Goal: Check status: Check status

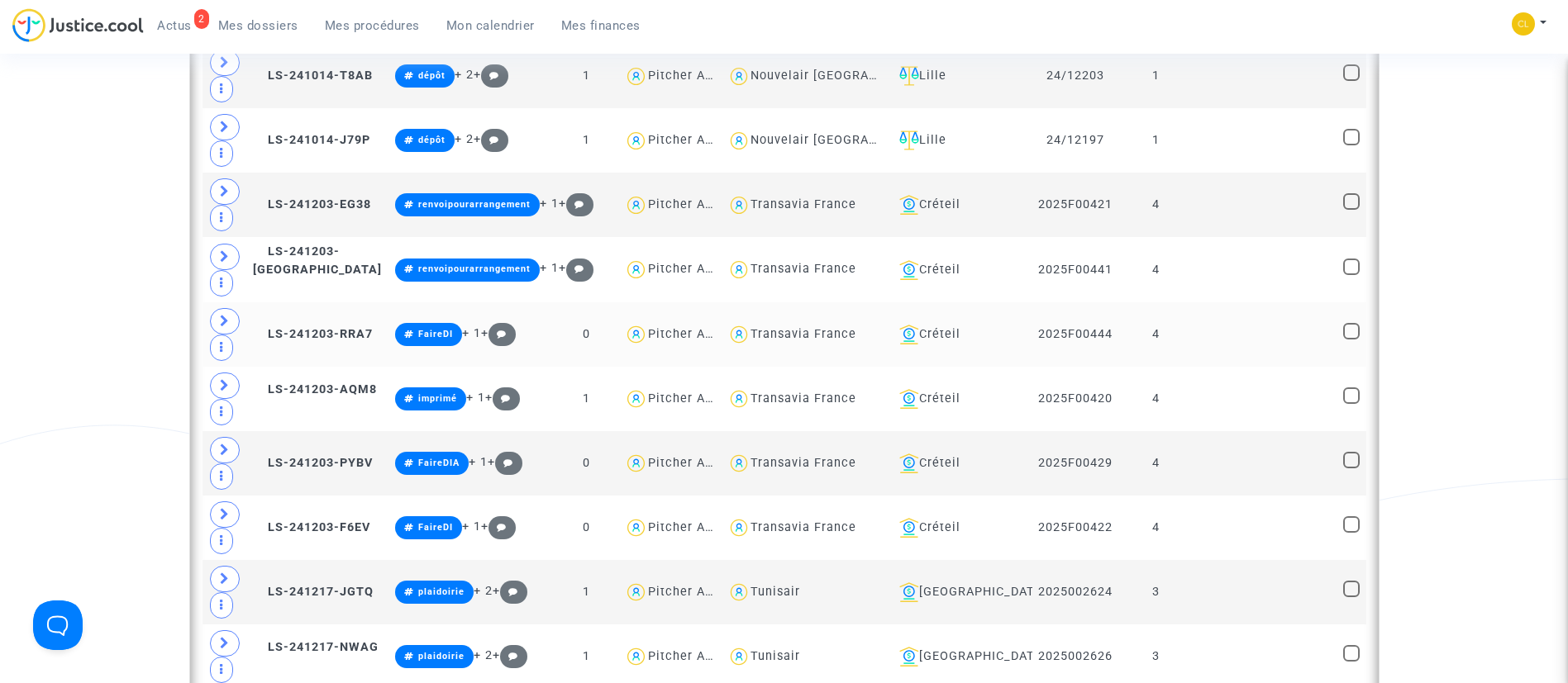
scroll to position [1802, 0]
click at [936, 333] on div "Créteil" at bounding box center [959, 334] width 134 height 20
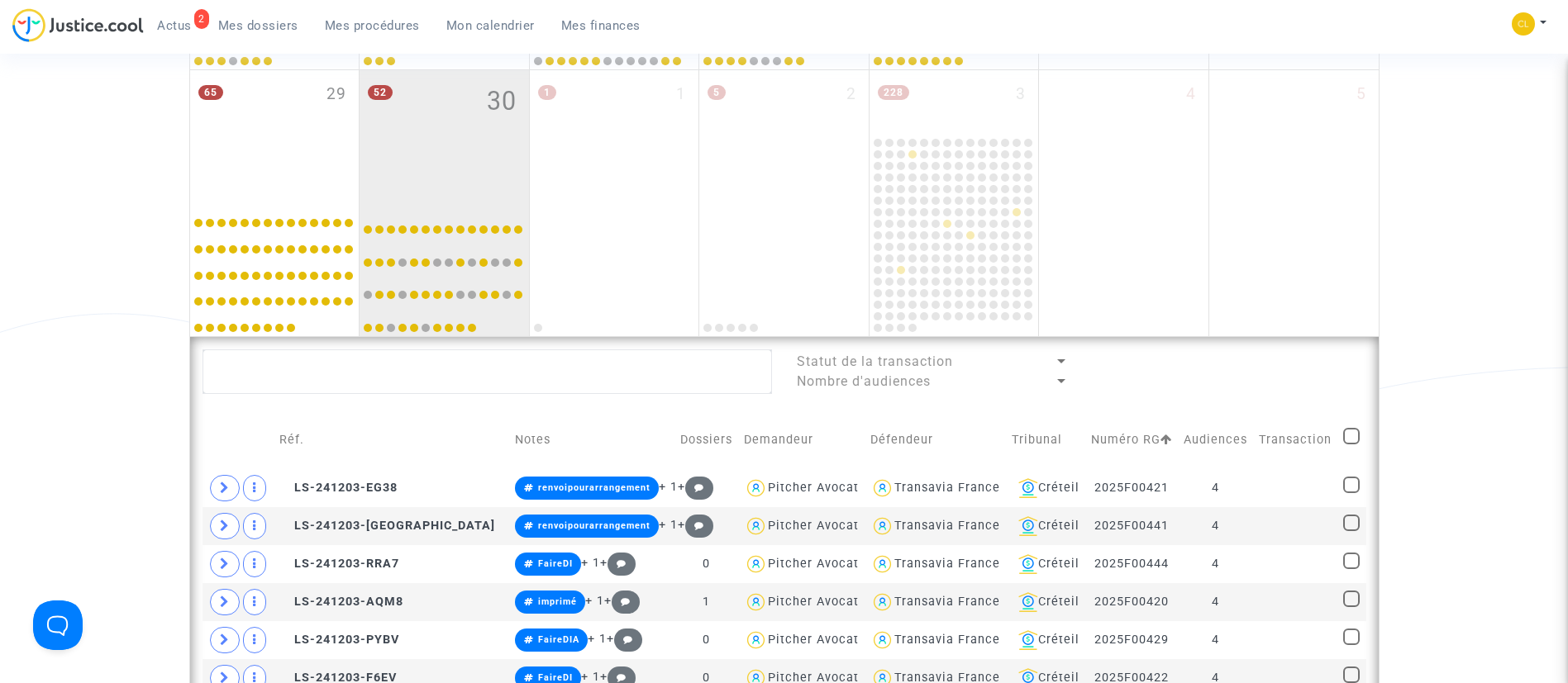
scroll to position [1038, 0]
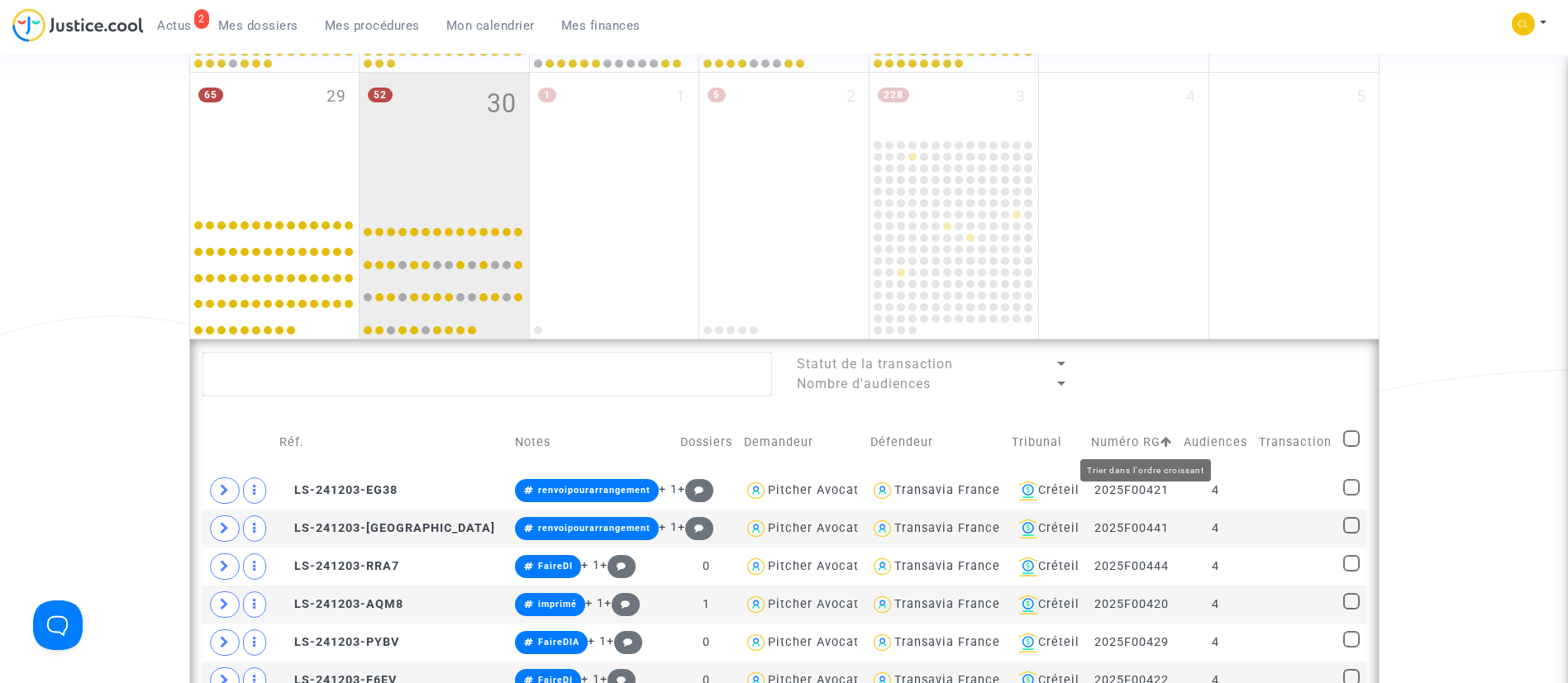
click at [1161, 441] on icon at bounding box center [1167, 442] width 12 height 12
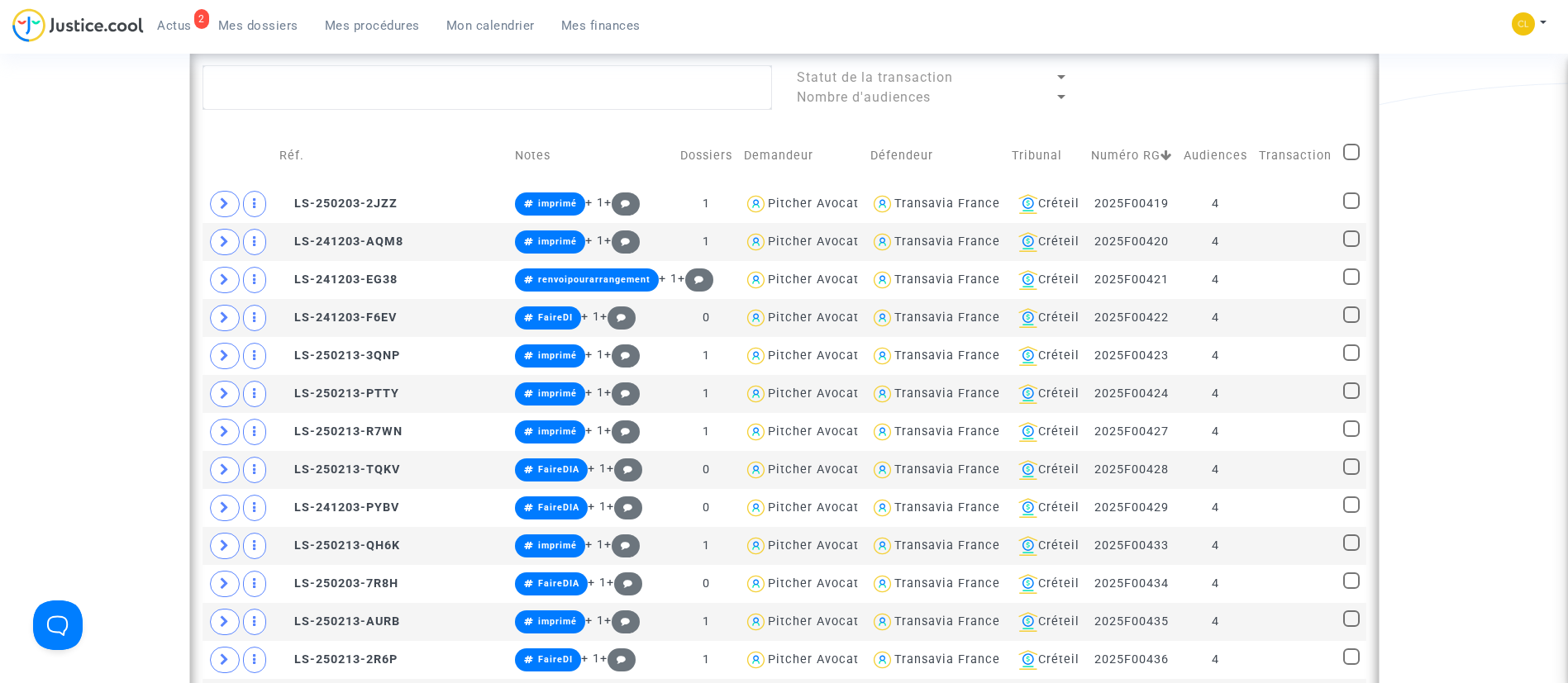
scroll to position [1323, 0]
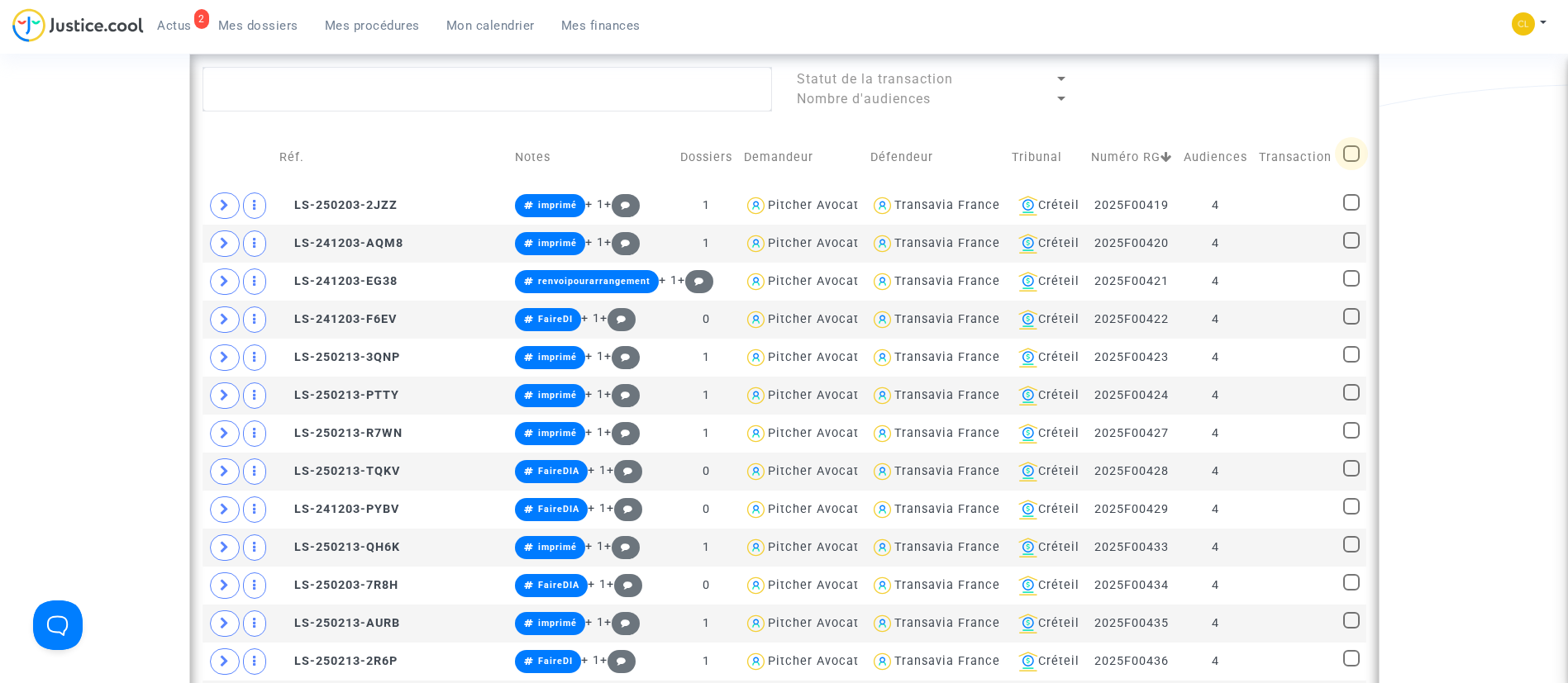
click at [1356, 147] on span at bounding box center [1351, 153] width 17 height 17
click at [1351, 162] on input "checkbox" at bounding box center [1351, 162] width 1 height 1
checkbox input "true"
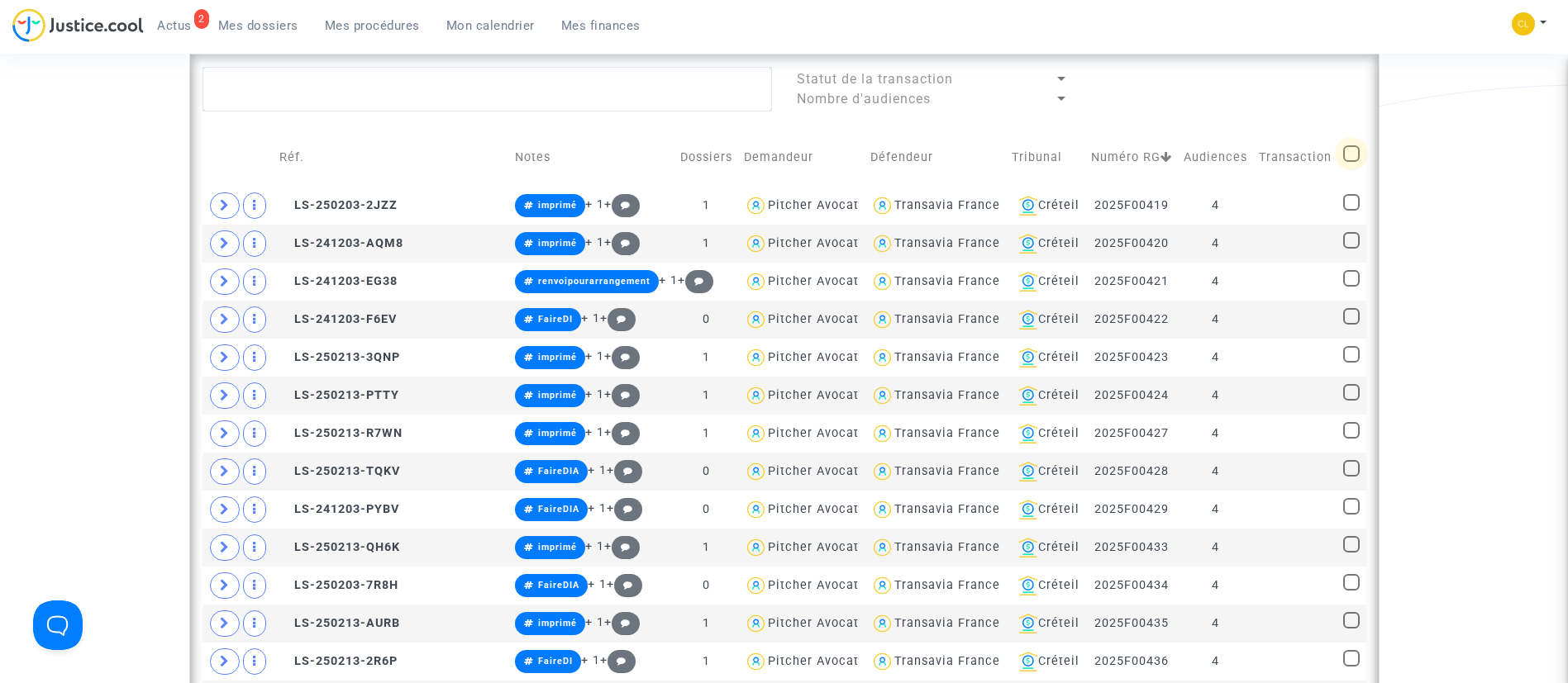
checkbox input "true"
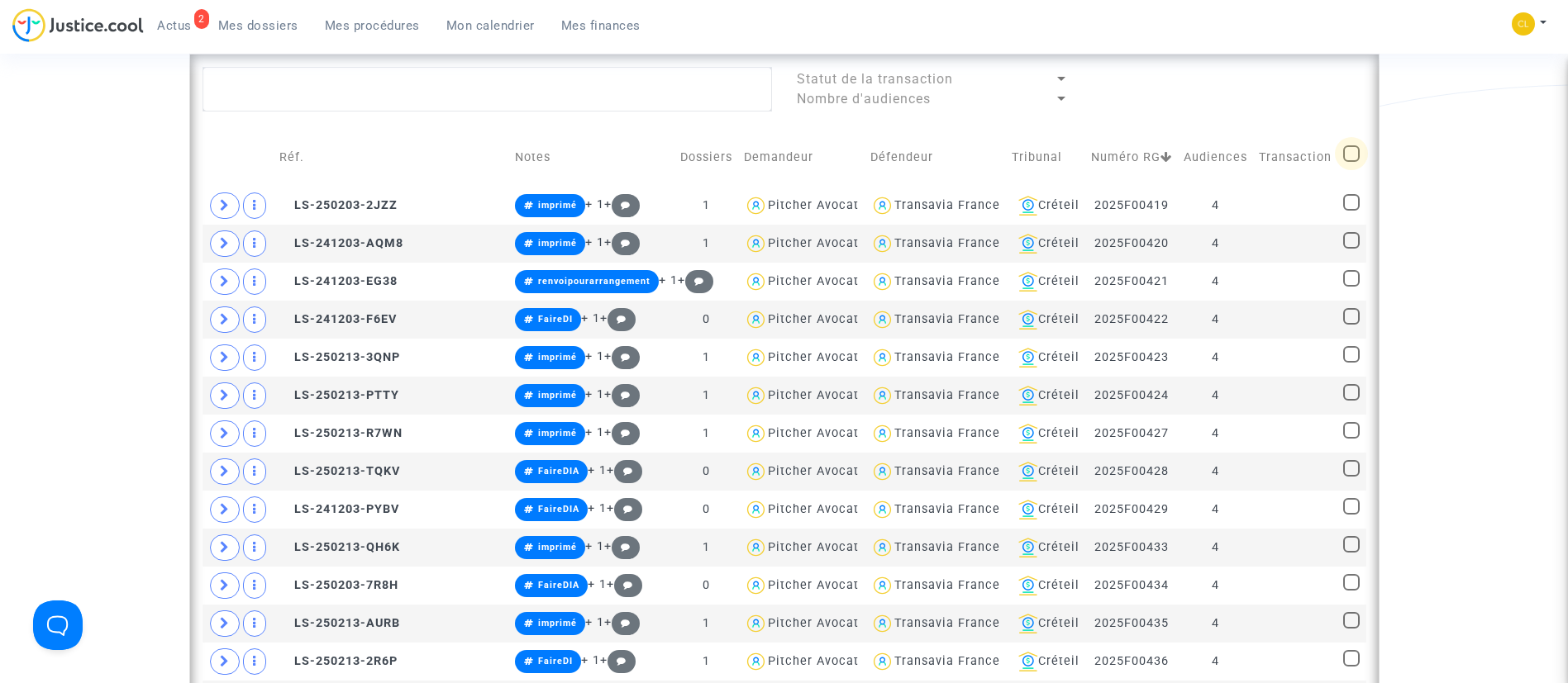
checkbox input "true"
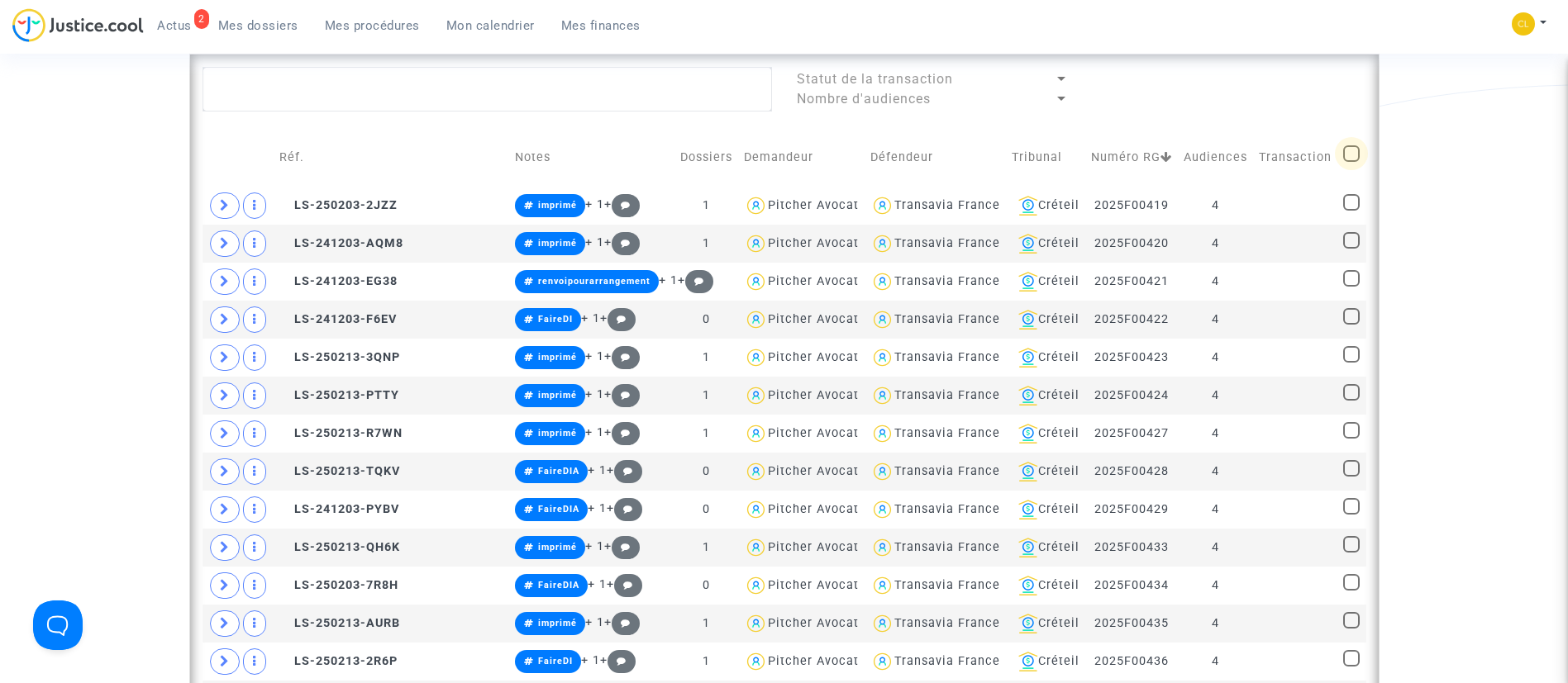
checkbox input "true"
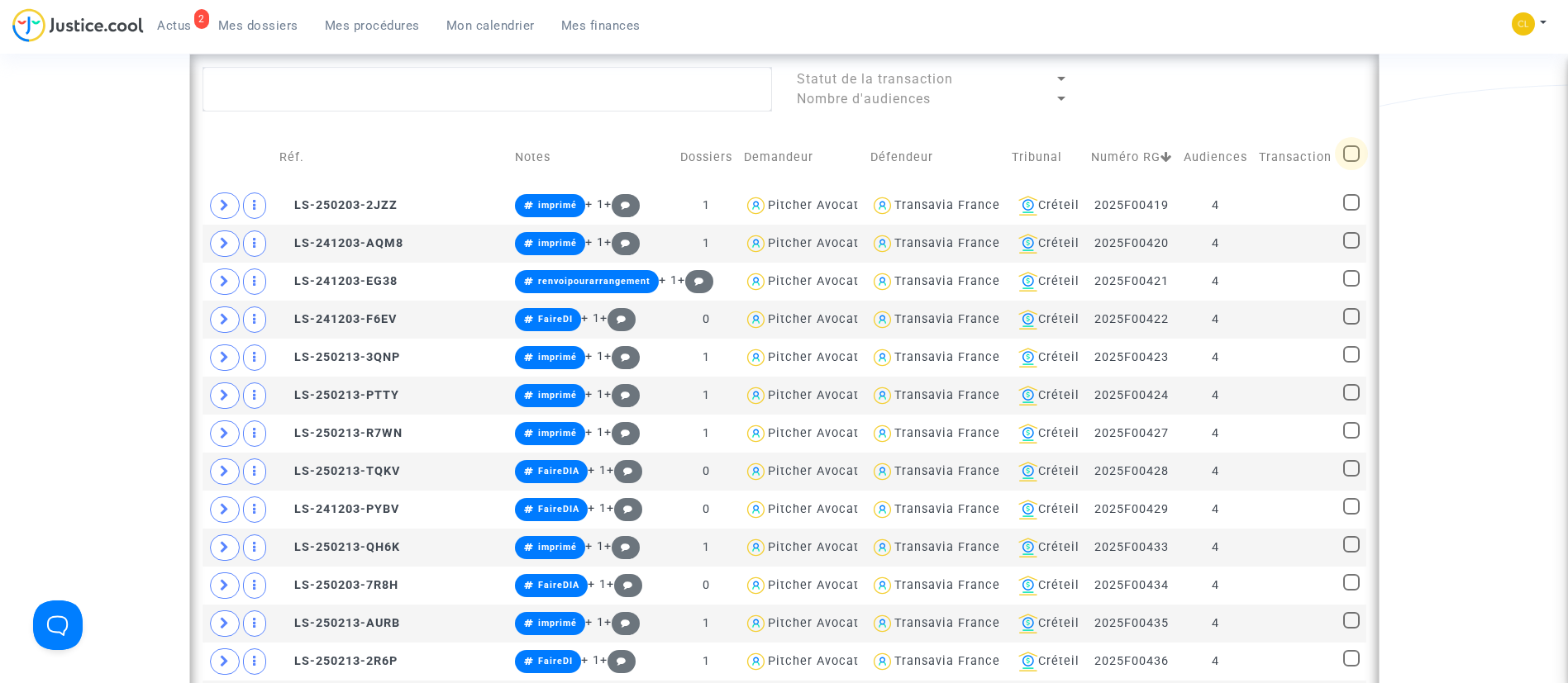
checkbox input "true"
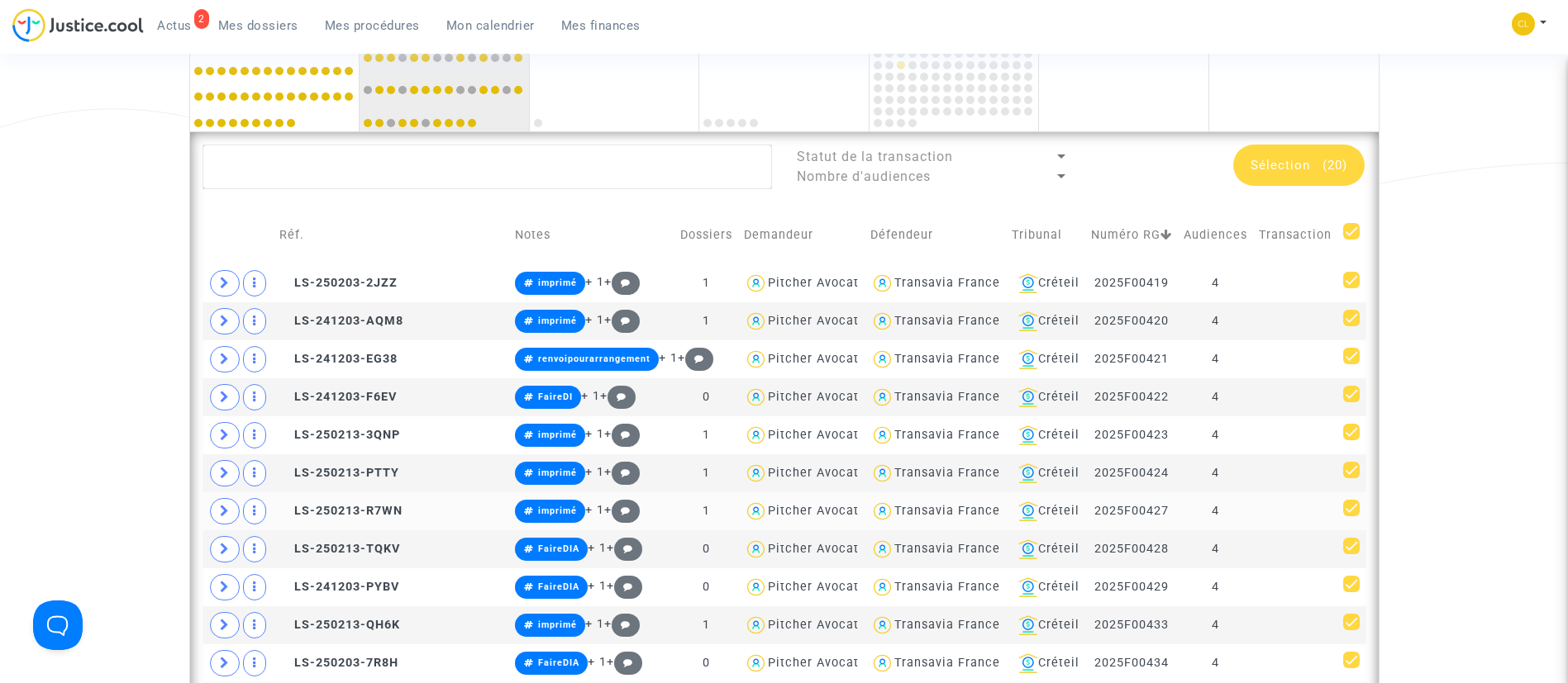
scroll to position [1246, 0]
click at [1312, 166] on span "Sélection (20)" at bounding box center [1300, 164] width 97 height 15
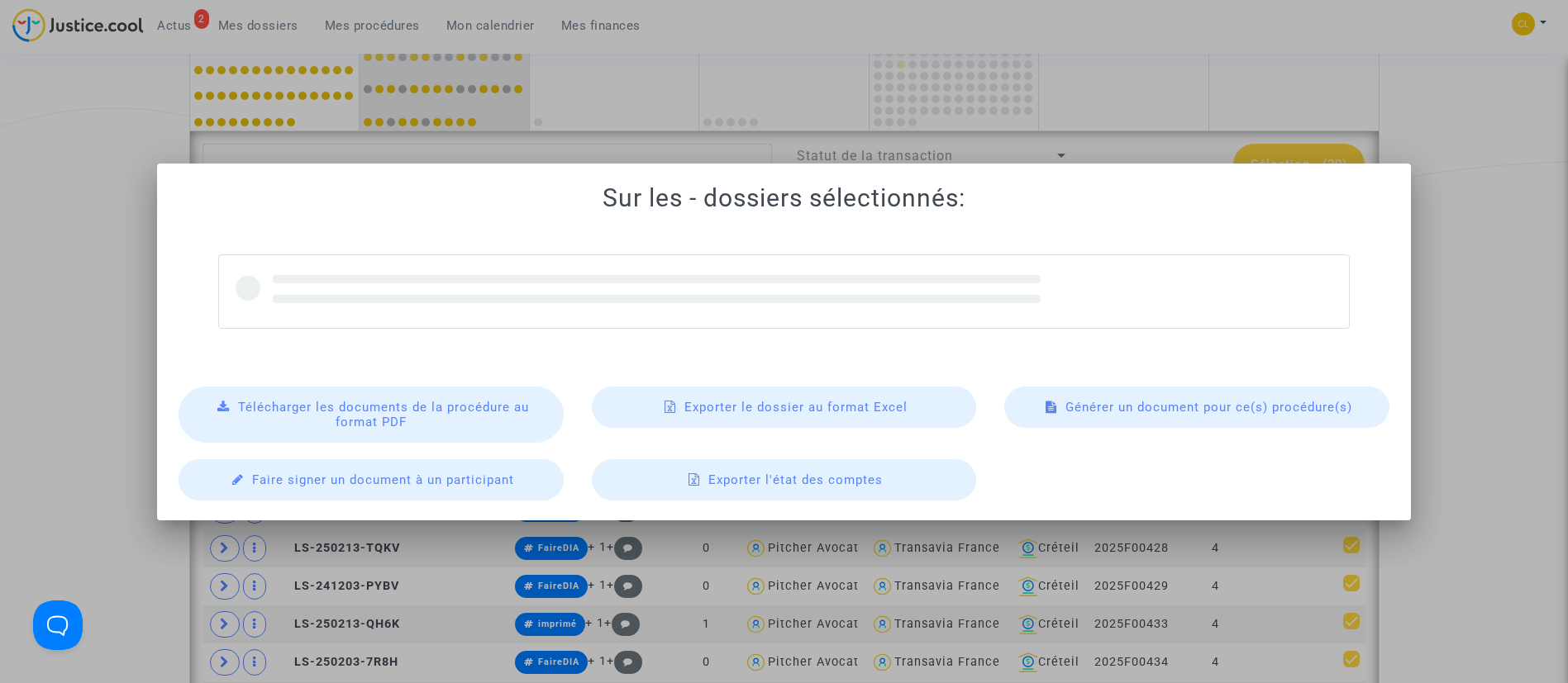
scroll to position [0, 0]
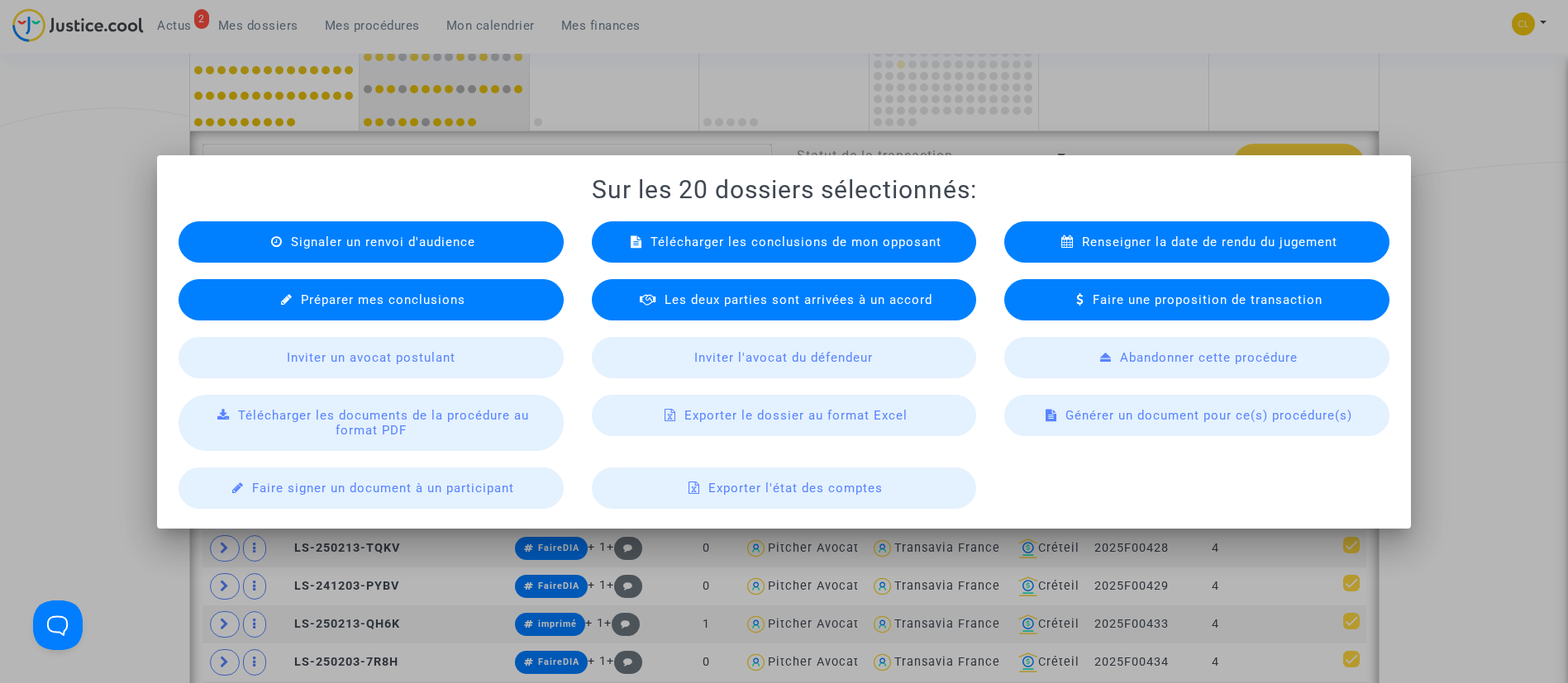
click at [936, 421] on div "Exporter le dossier au format Excel" at bounding box center [784, 416] width 385 height 42
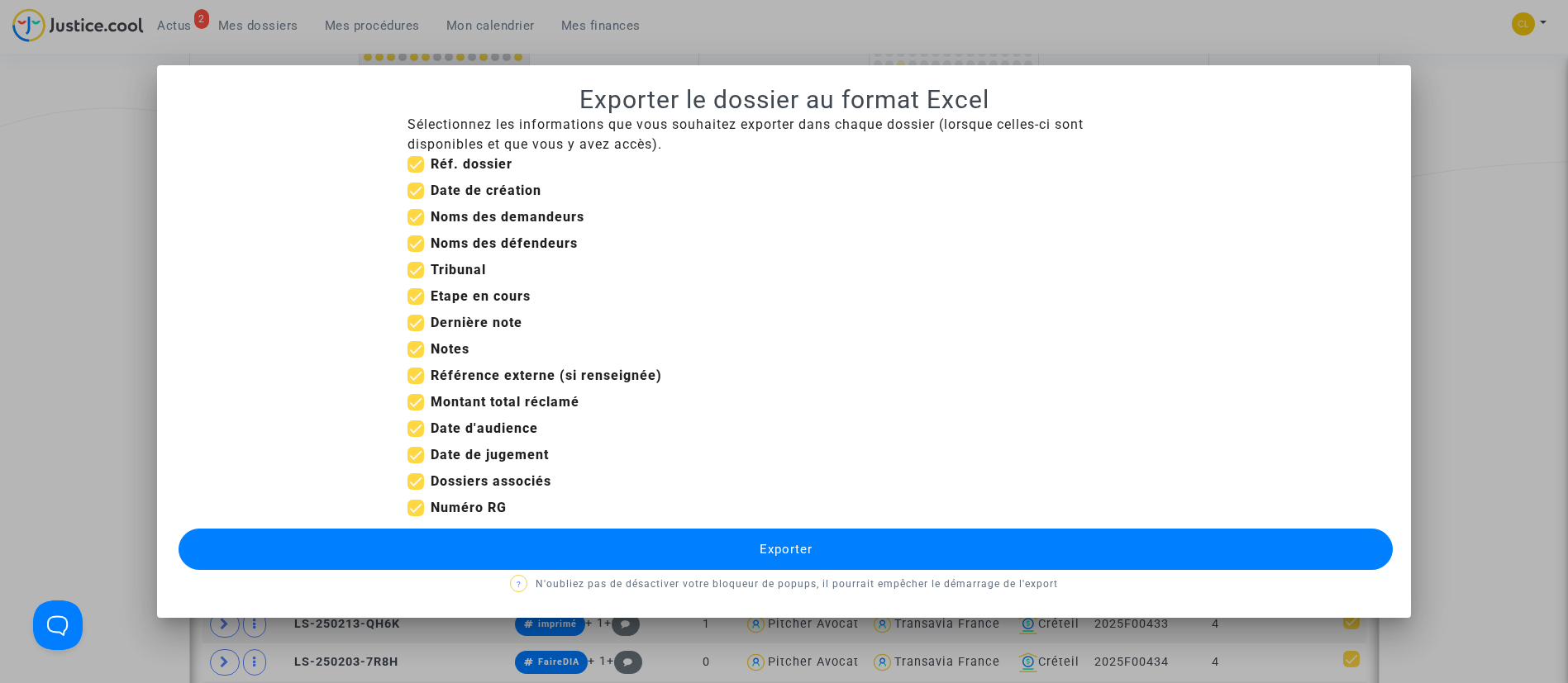
click at [924, 566] on button "Exporter" at bounding box center [785, 549] width 1215 height 42
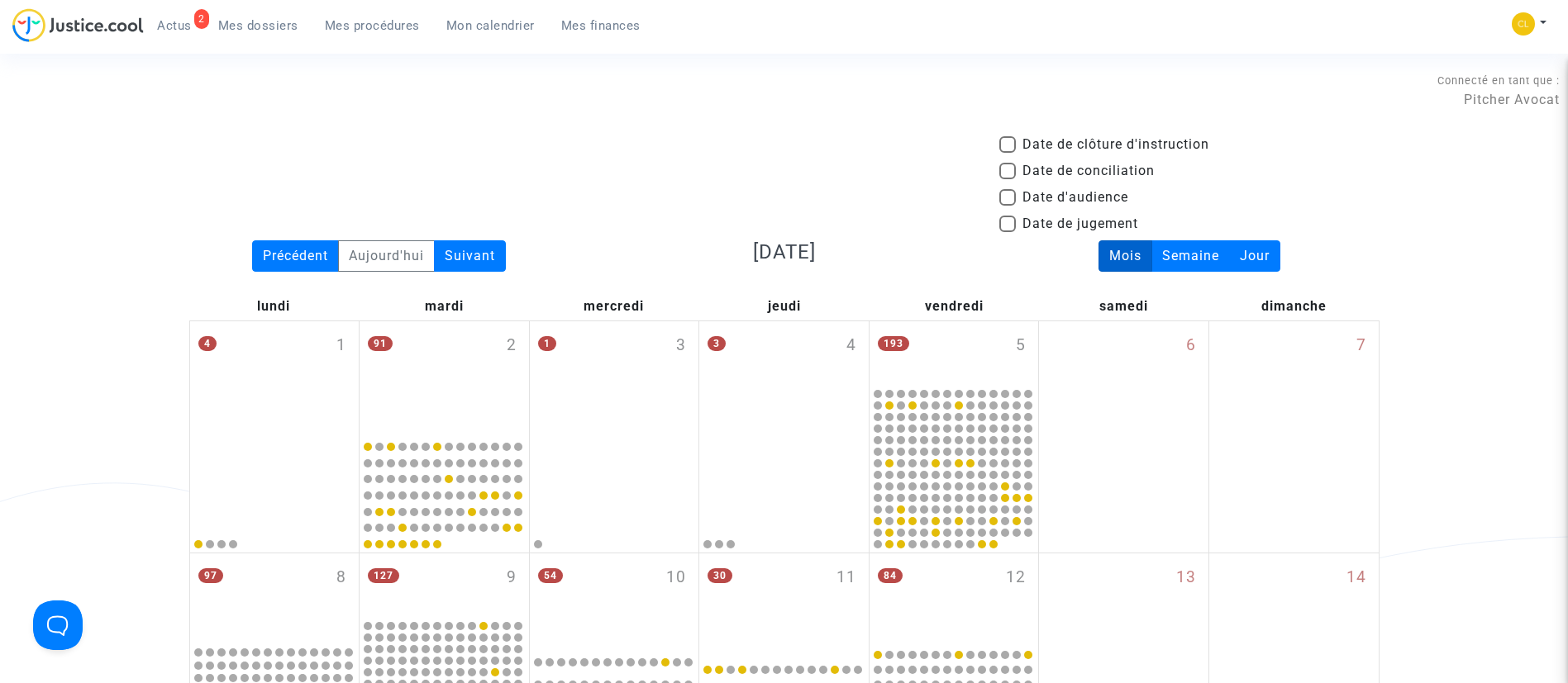
click at [353, 25] on span "Mes procédures" at bounding box center [372, 25] width 95 height 15
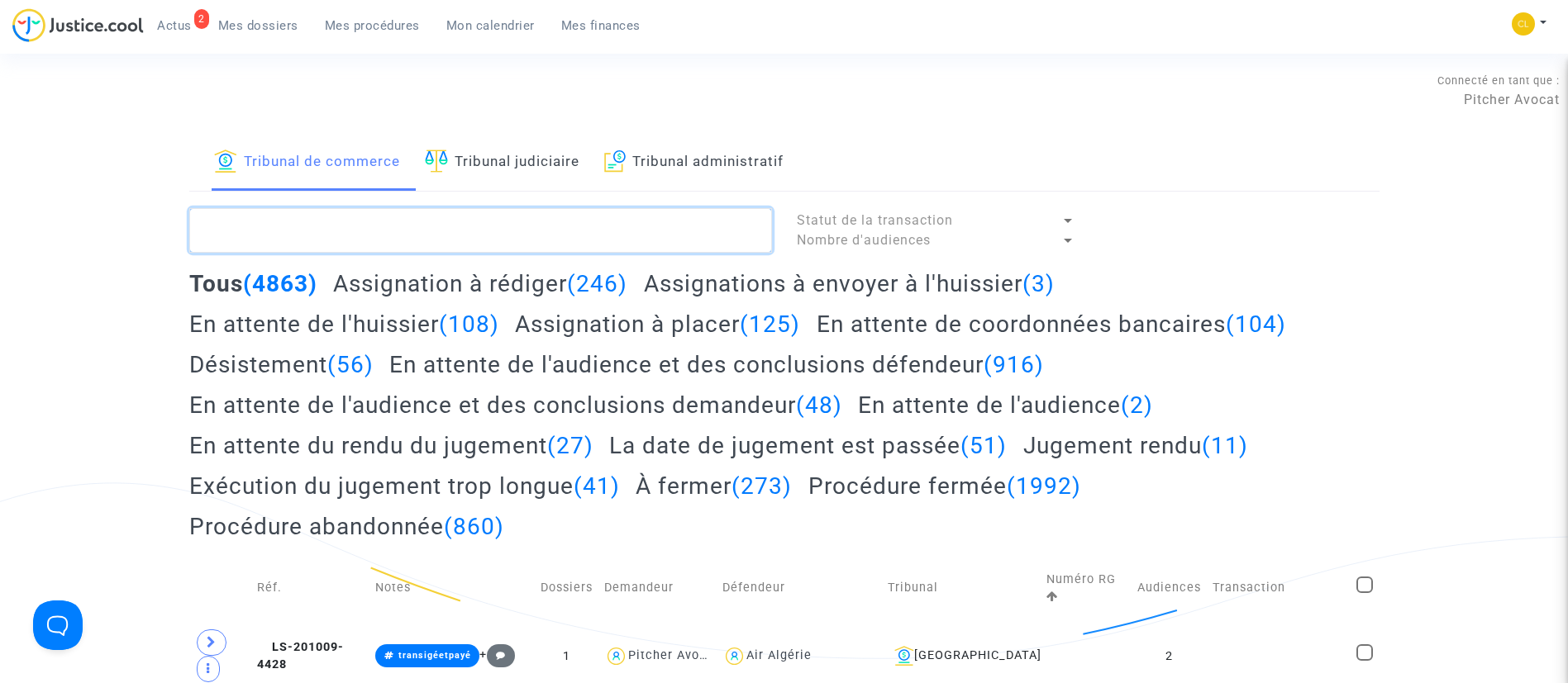
click at [423, 226] on textarea at bounding box center [480, 230] width 582 height 45
paste textarea "2025F00419"
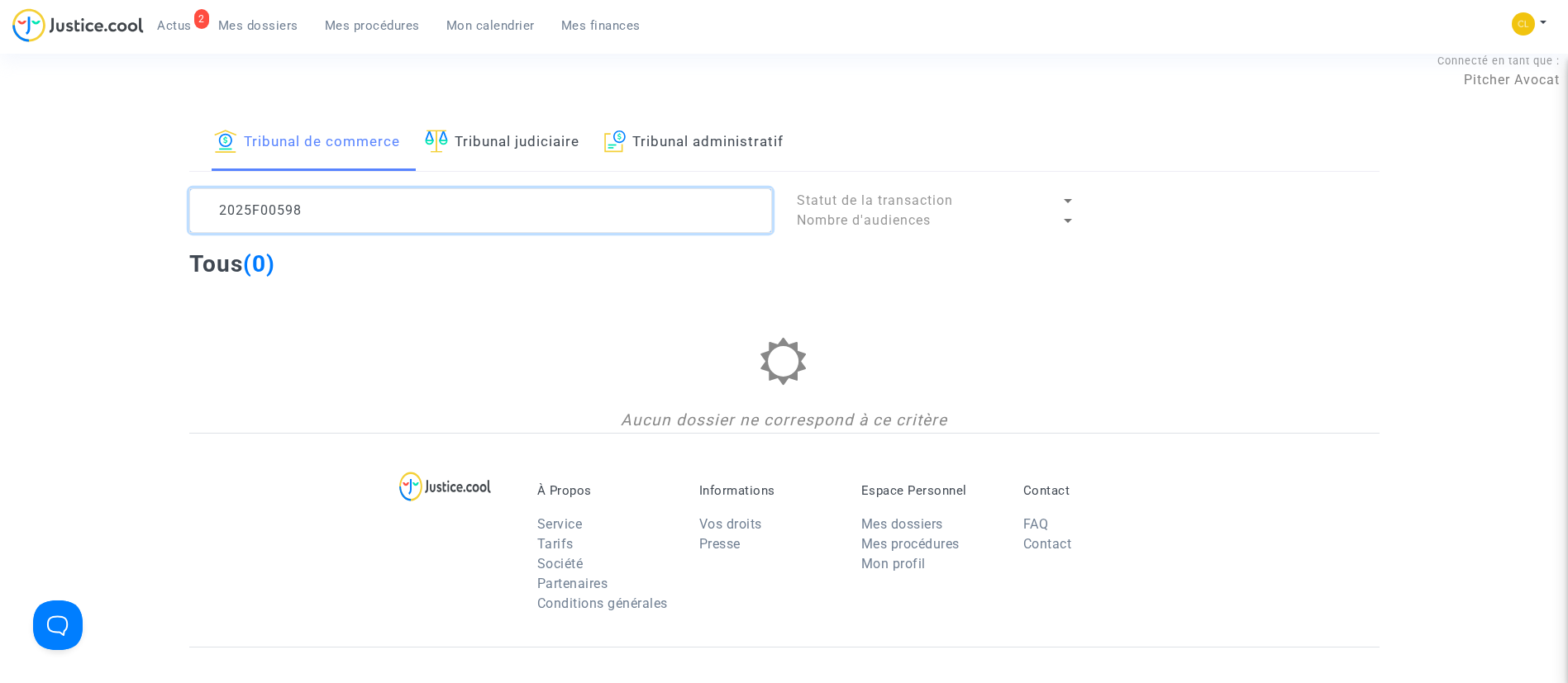
scroll to position [22, 0]
click at [279, 202] on textarea at bounding box center [480, 209] width 582 height 45
click at [379, 210] on textarea at bounding box center [480, 209] width 582 height 45
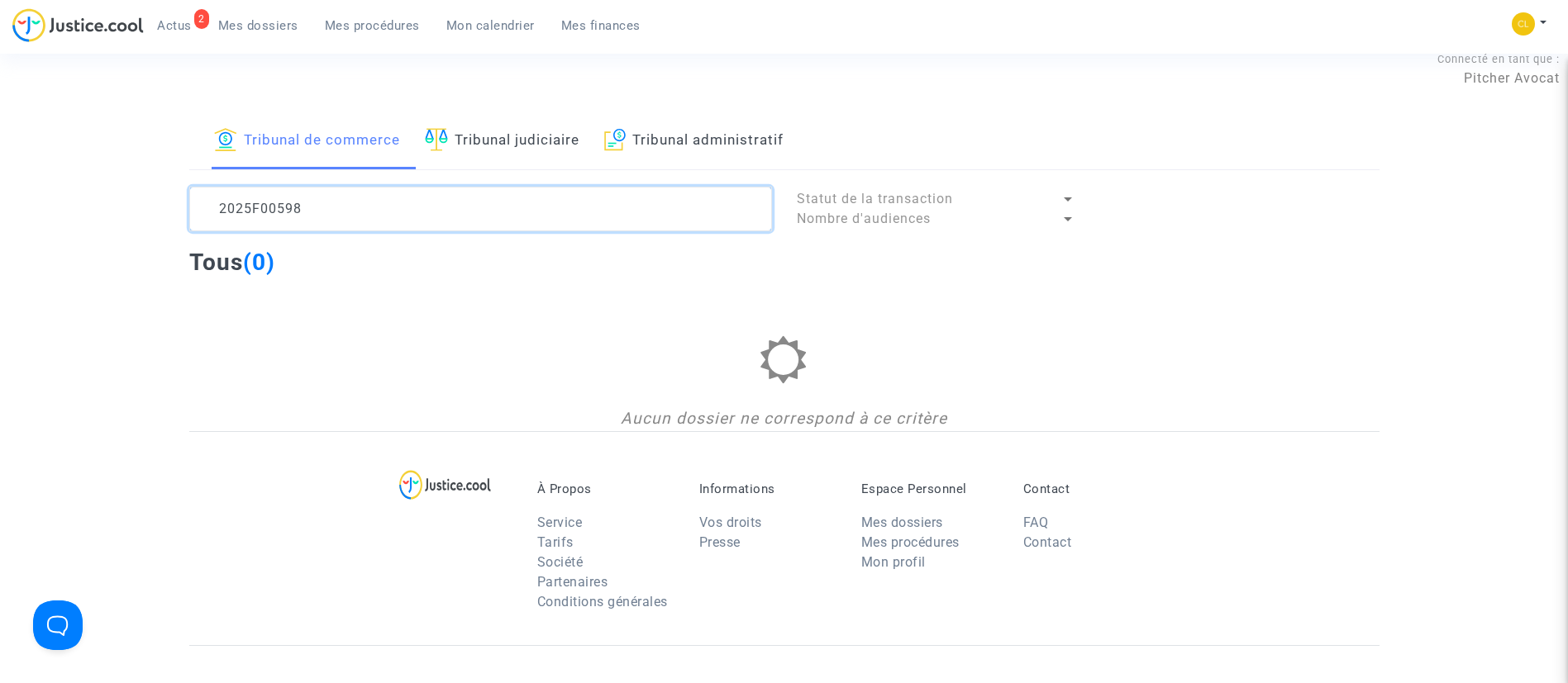
click at [379, 210] on textarea at bounding box center [480, 209] width 582 height 45
paste textarea "2F00598"
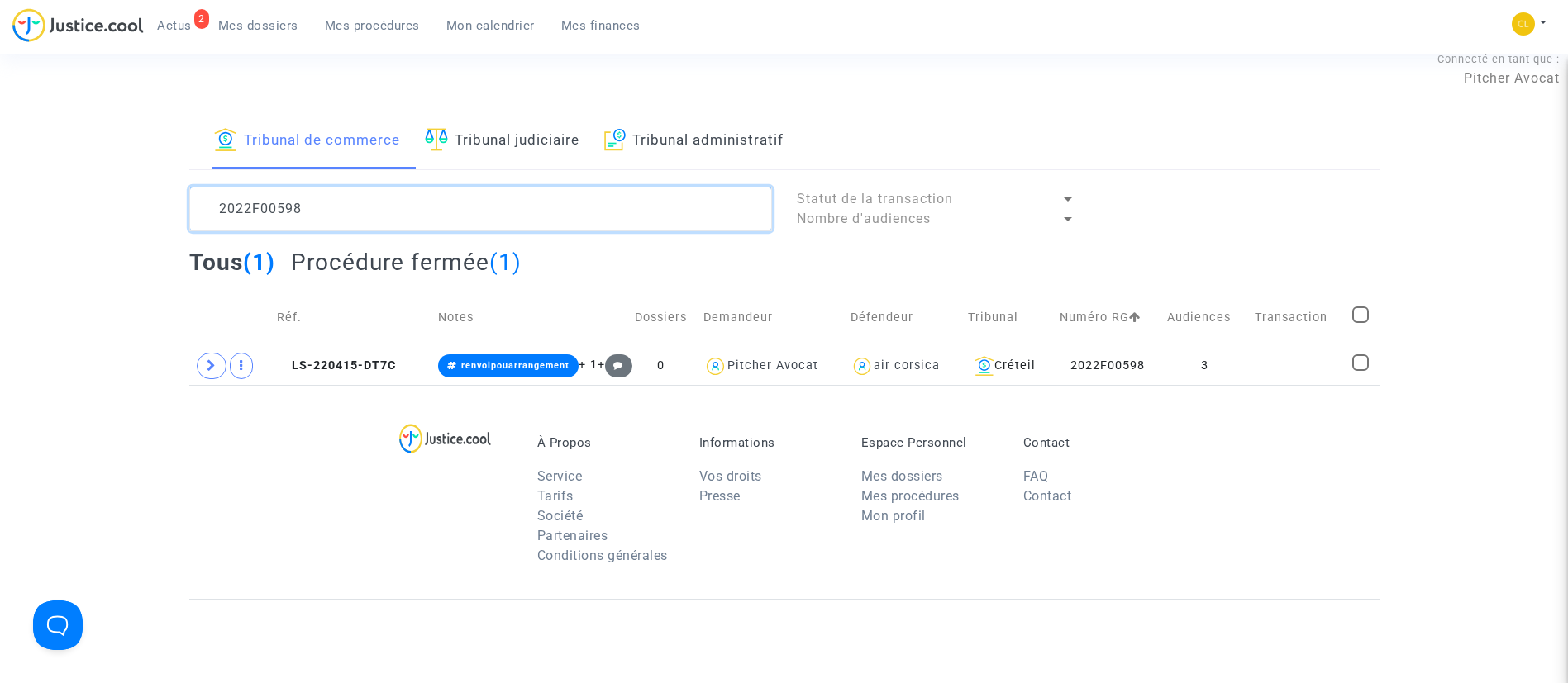
type textarea "2022F00598"
